Goal: Communication & Community: Answer question/provide support

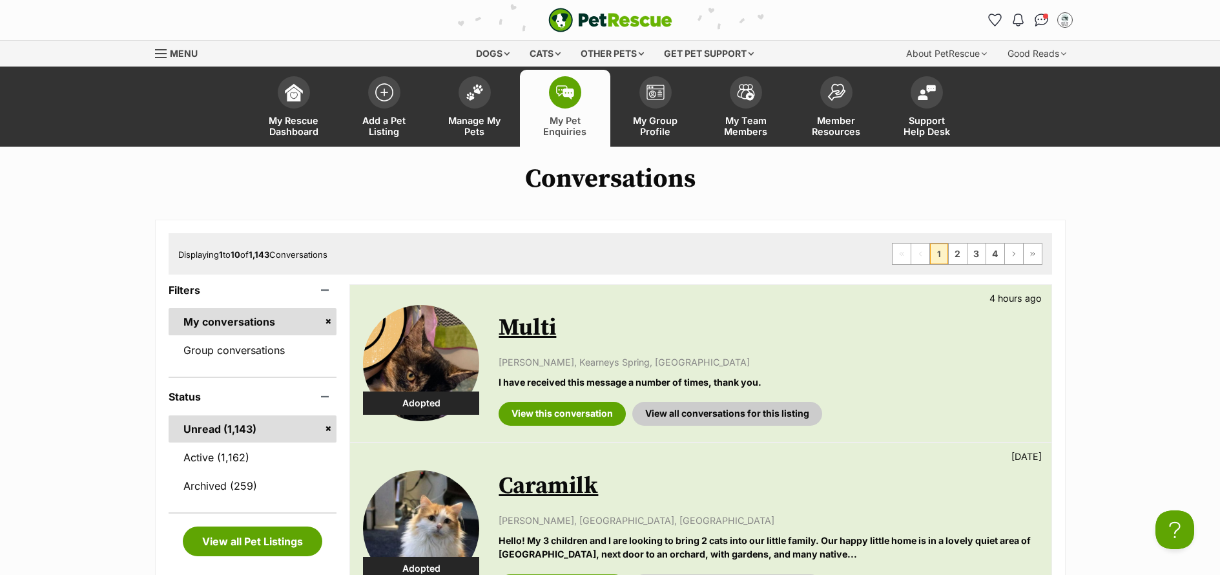
click at [220, 466] on link "Active (1,162)" at bounding box center [253, 457] width 169 height 27
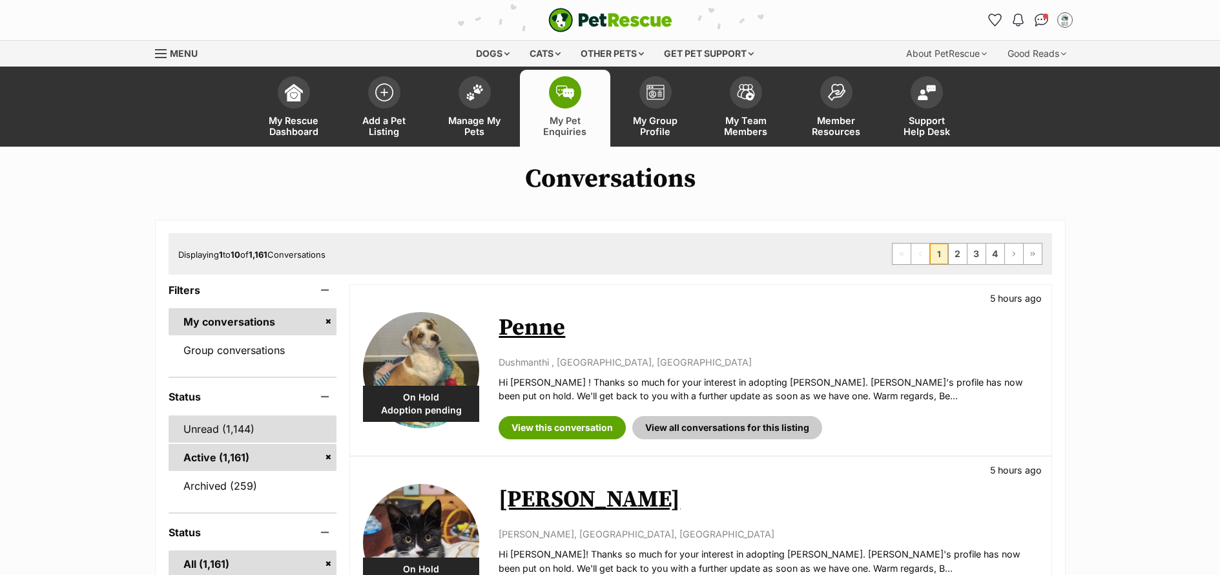
click at [201, 435] on link "Unread (1,144)" at bounding box center [253, 428] width 169 height 27
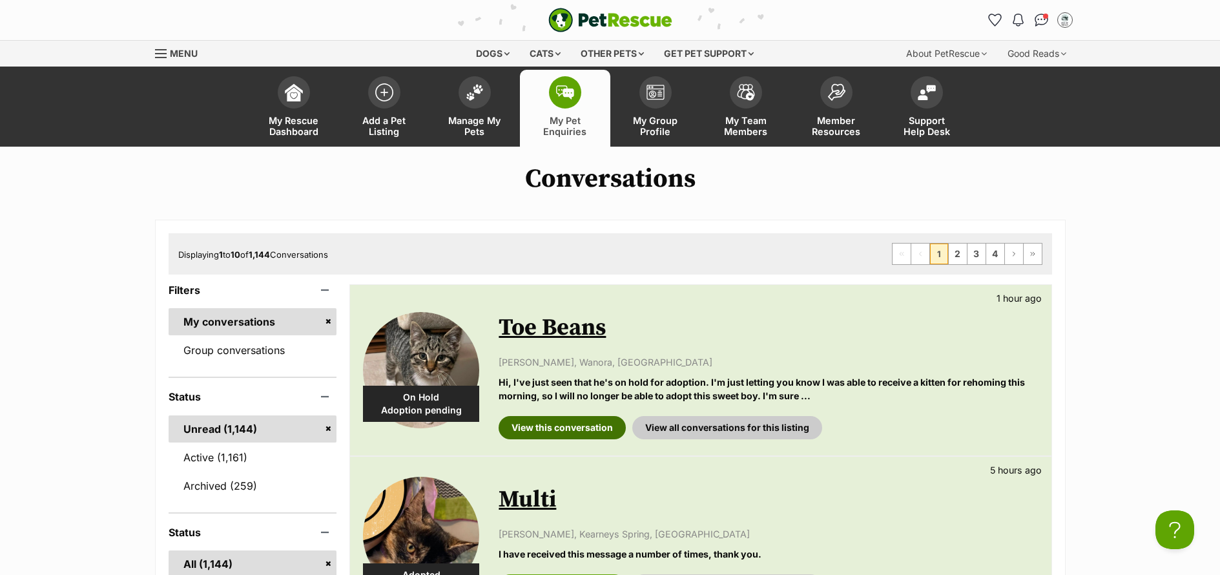
click at [548, 433] on link "View this conversation" at bounding box center [562, 427] width 127 height 23
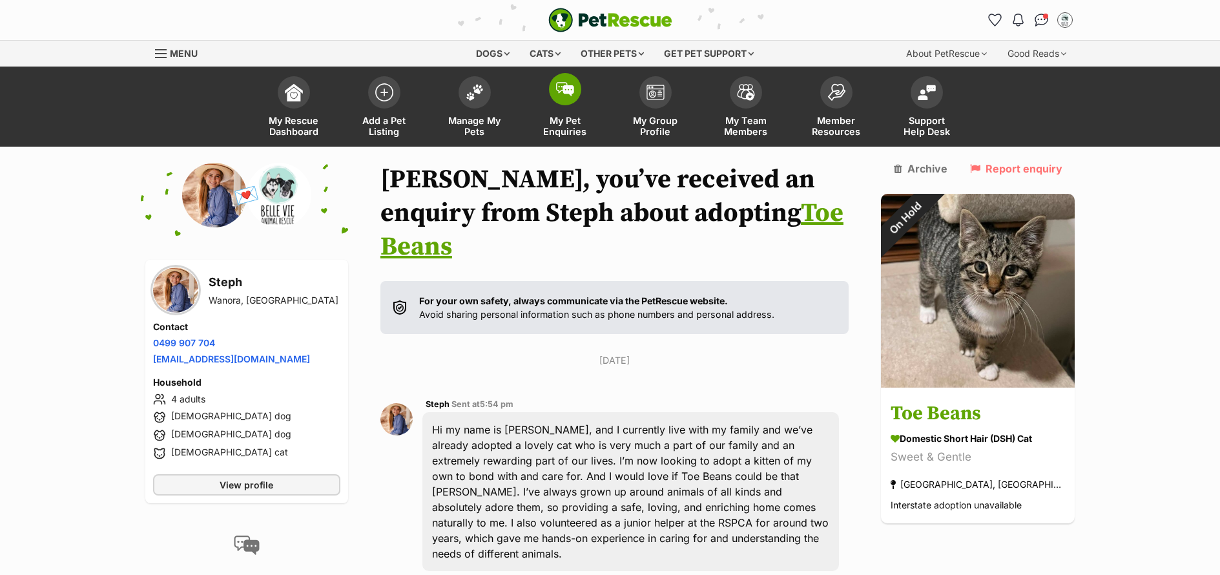
click at [566, 125] on span "My Pet Enquiries" at bounding box center [565, 126] width 58 height 22
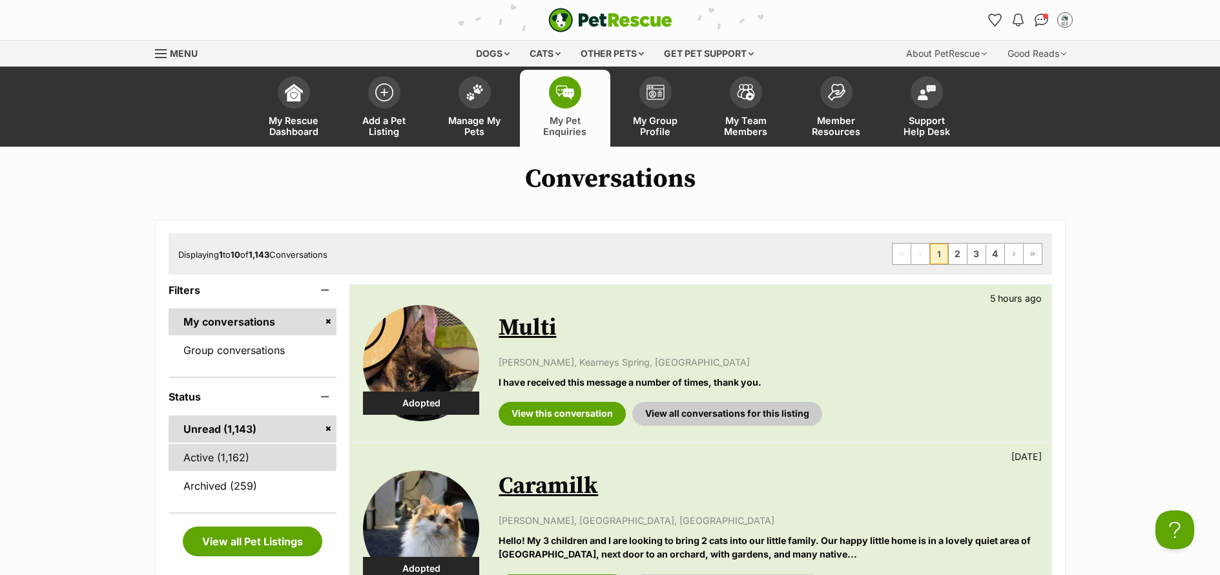
click at [223, 463] on link "Active (1,162)" at bounding box center [253, 457] width 169 height 27
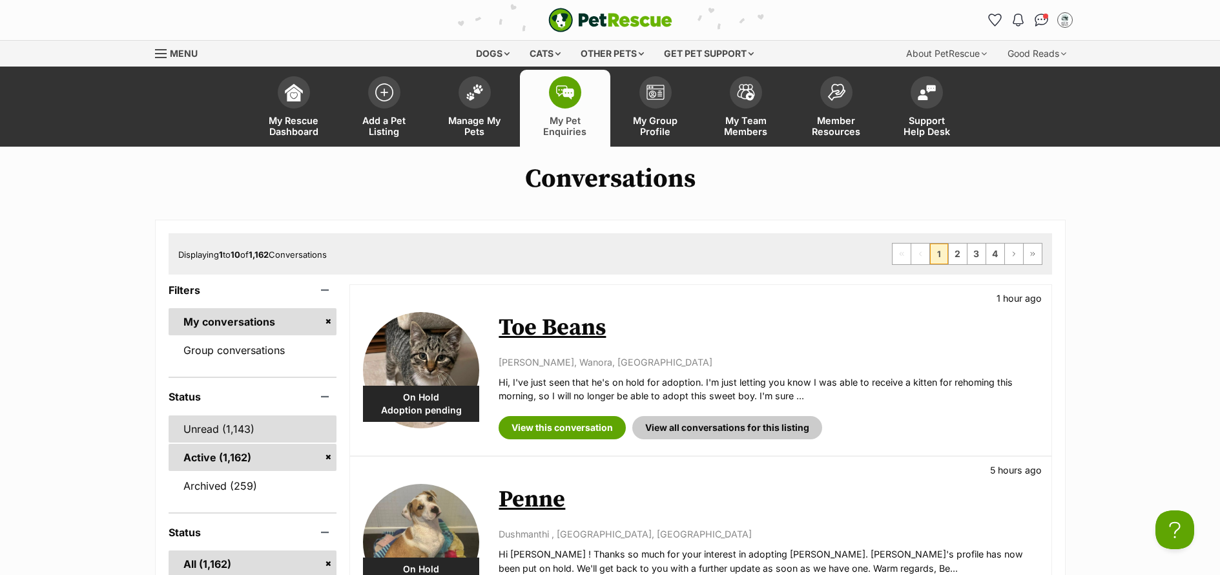
click at [214, 428] on link "Unread (1,143)" at bounding box center [253, 428] width 169 height 27
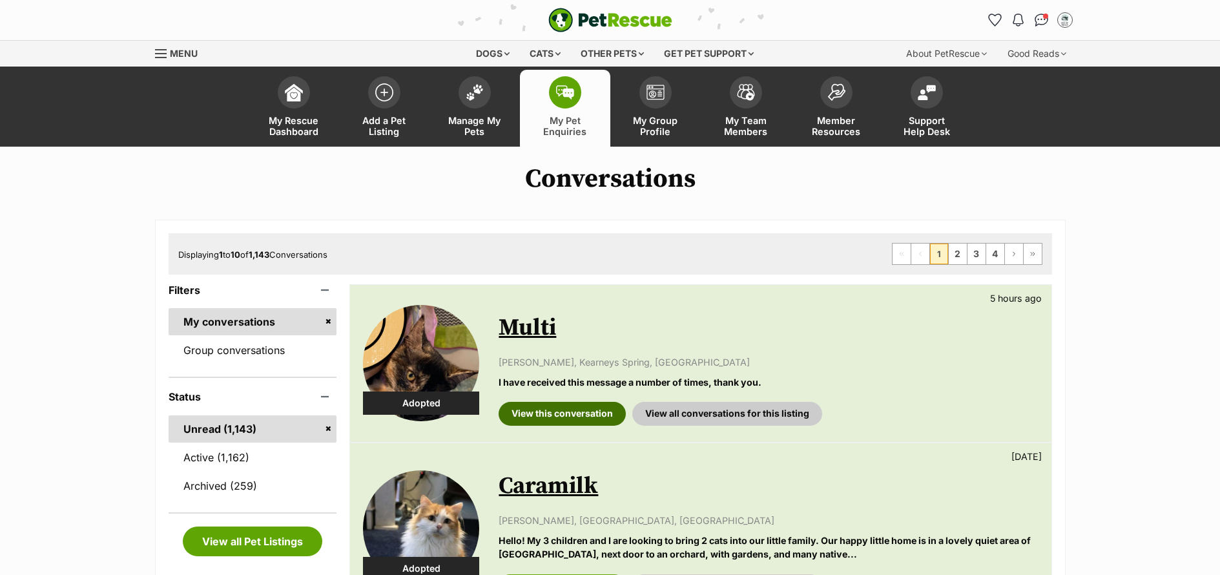
click at [570, 419] on link "View this conversation" at bounding box center [562, 413] width 127 height 23
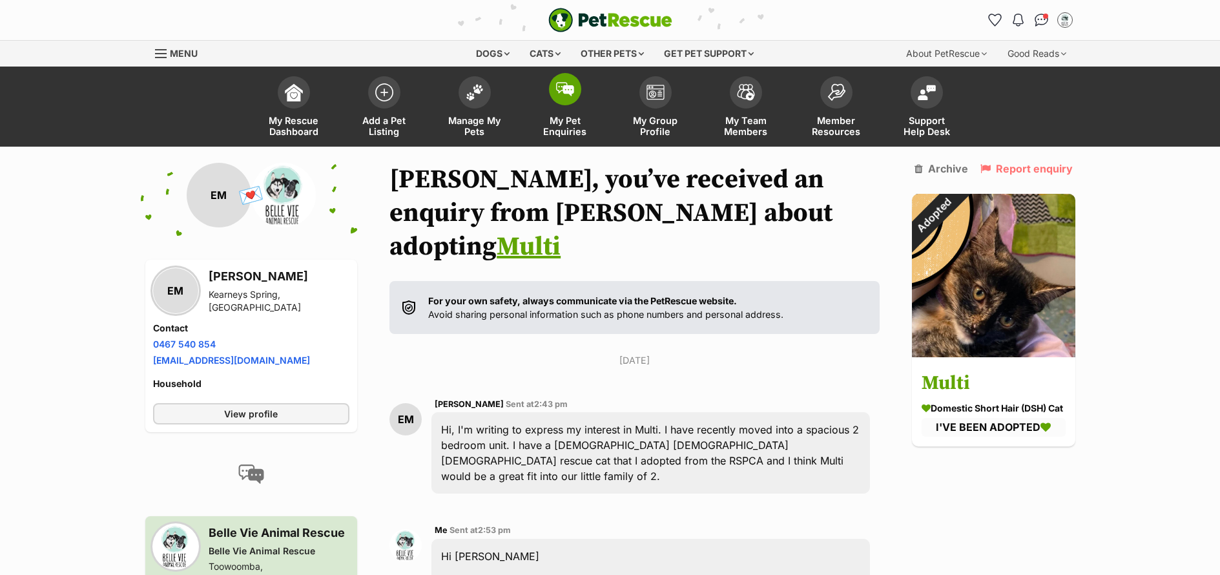
click at [570, 134] on span "My Pet Enquiries" at bounding box center [565, 126] width 58 height 22
